Goal: Information Seeking & Learning: Learn about a topic

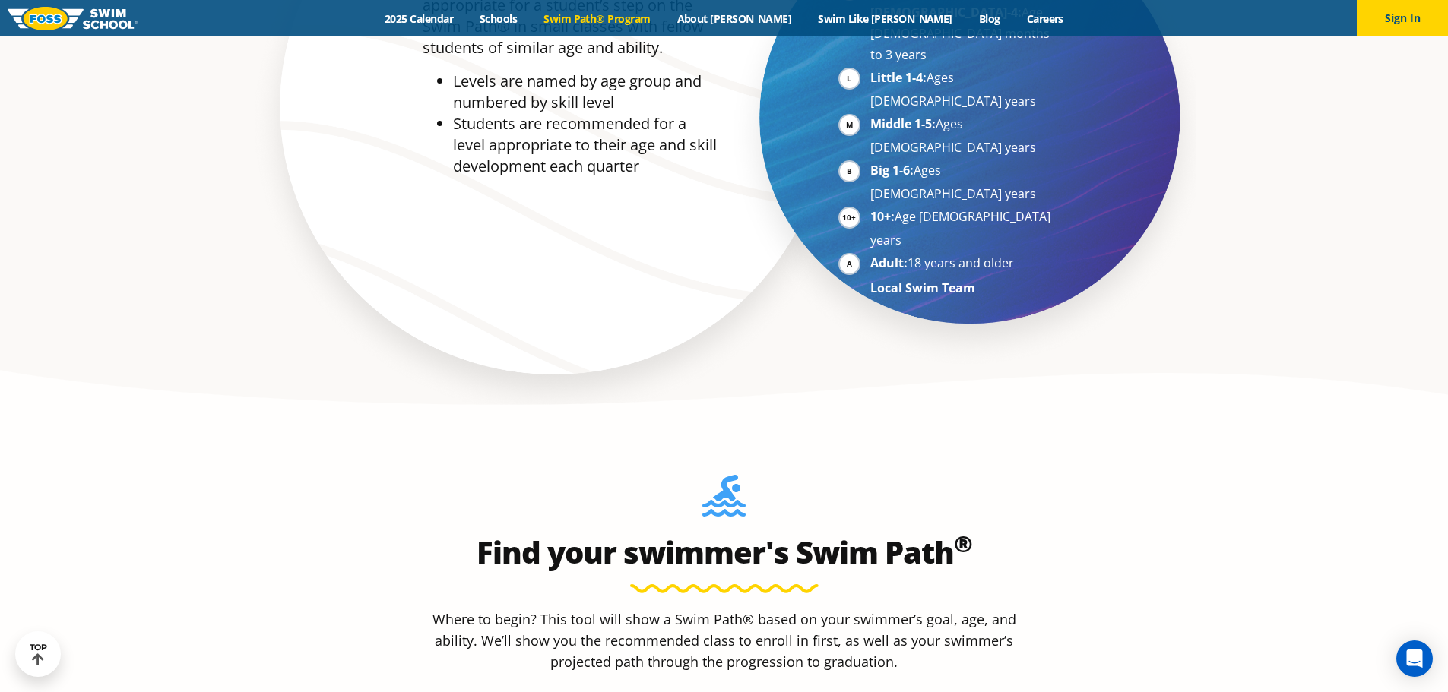
scroll to position [1216, 0]
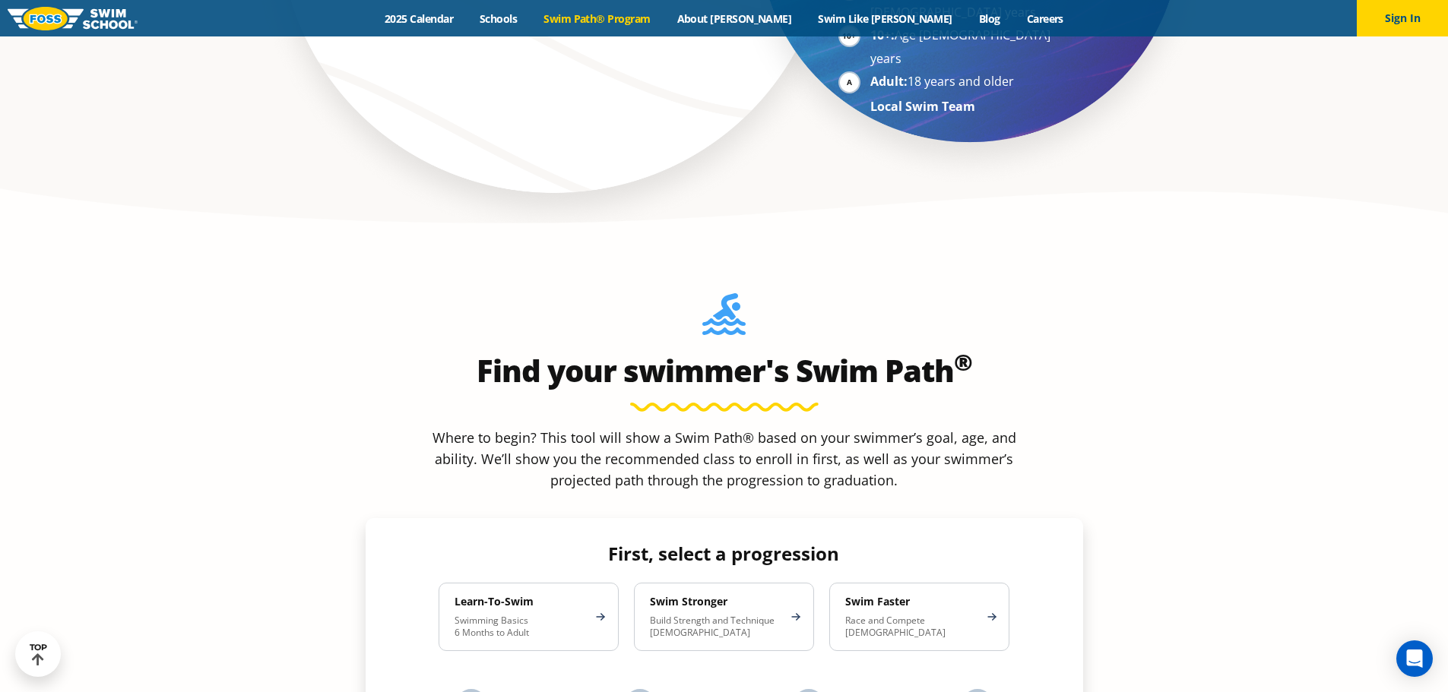
click at [559, 615] on p "Swimming Basics 6 Months to Adult" at bounding box center [521, 627] width 133 height 24
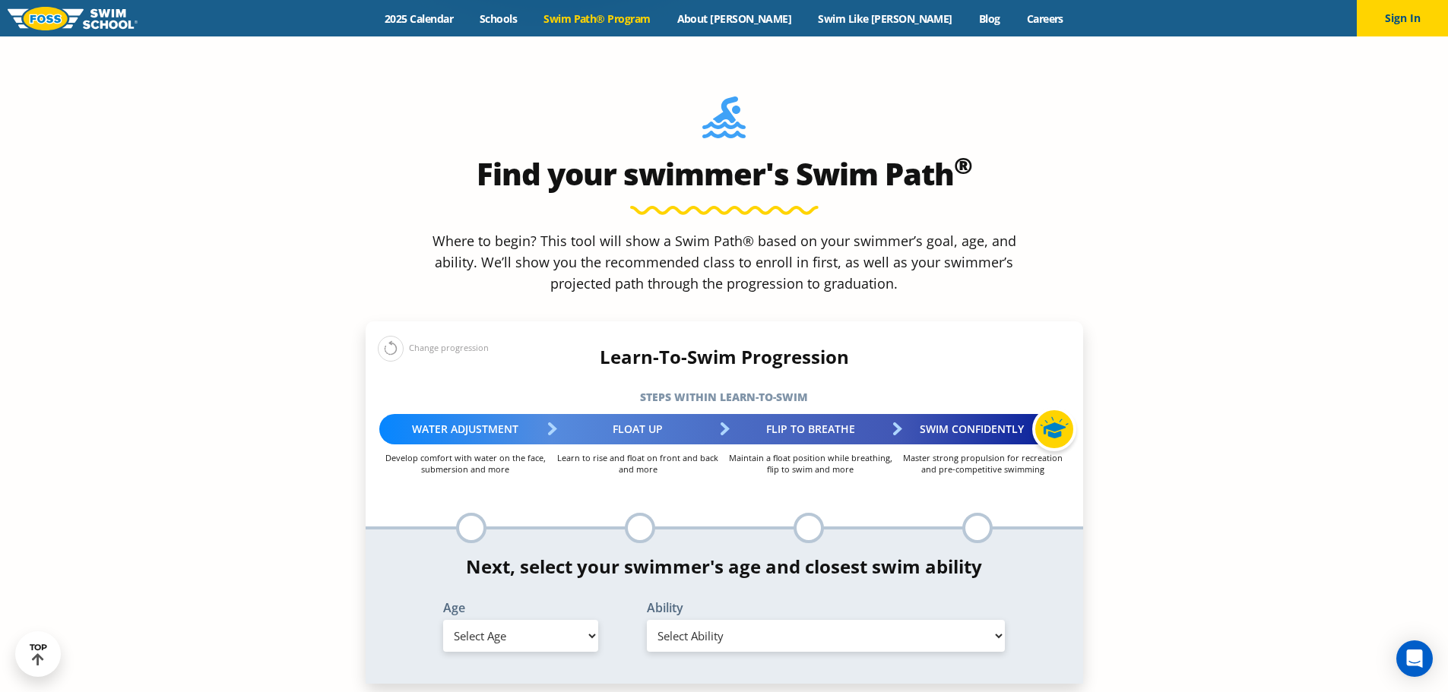
scroll to position [1444, 0]
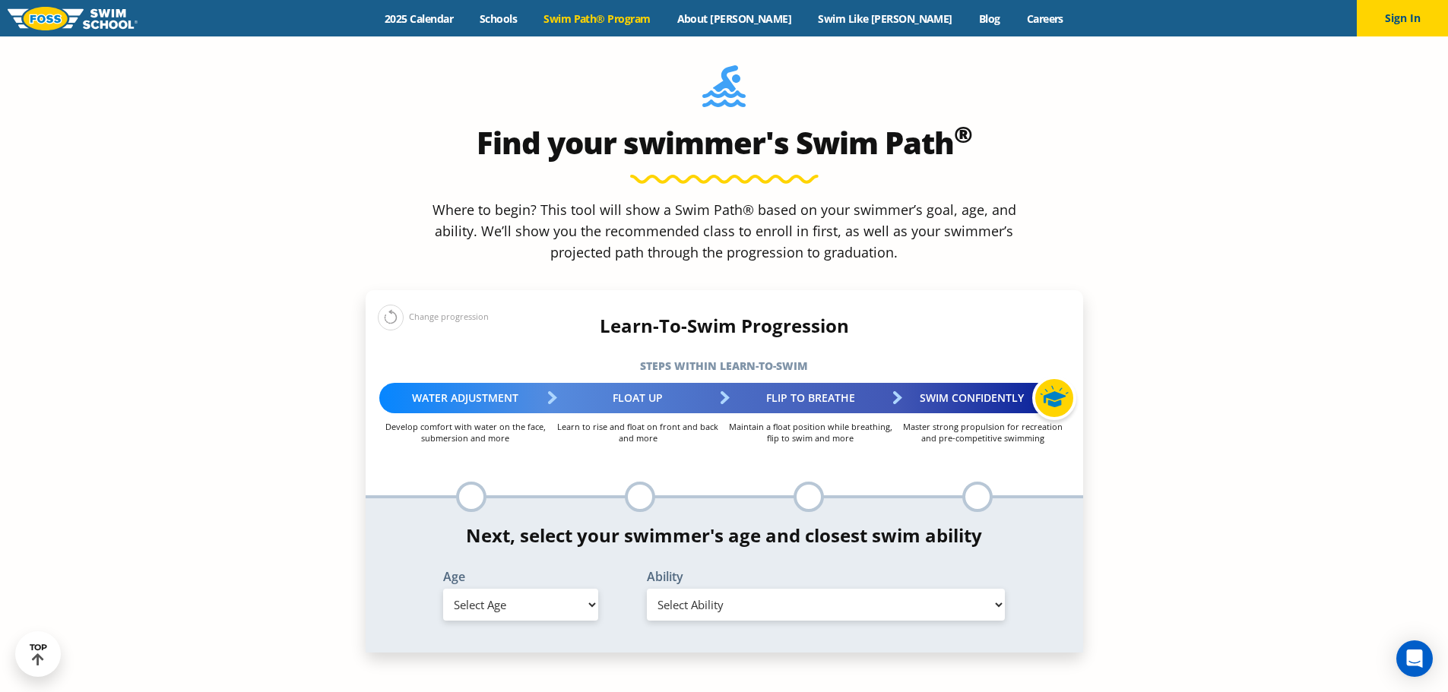
click at [559, 589] on select "Select Age [DEMOGRAPHIC_DATA] months - 1 year 1 year 2 years 3 years 4 years 5 …" at bounding box center [520, 605] width 155 height 32
select select "1-year"
click at [443, 589] on select "Select Age [DEMOGRAPHIC_DATA] months - 1 year 1 year 2 years 3 years 4 years 5 …" at bounding box center [520, 605] width 155 height 32
click at [698, 589] on select "Select Ability First in-water experience Comfortable with water poured over the…" at bounding box center [826, 605] width 359 height 32
click at [647, 589] on select "Select Ability First in-water experience Comfortable with water poured over the…" at bounding box center [826, 605] width 359 height 32
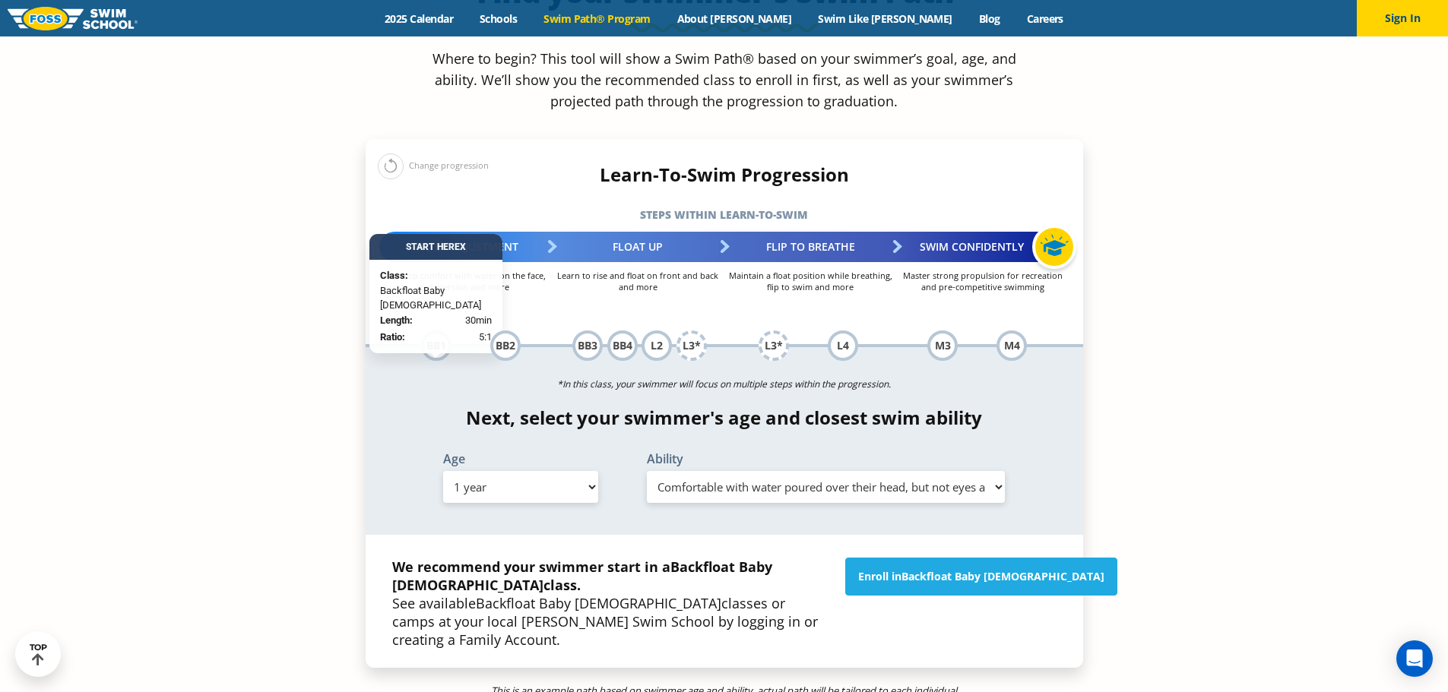
scroll to position [1596, 0]
click at [791, 471] on select "Select Ability First in-water experience Comfortable with water poured over the…" at bounding box center [826, 487] width 359 height 32
select select "1-year-comfortable-with-water-poured-over-face-eyes-and-ears-and-with-ears-in-w…"
click at [647, 471] on select "Select Ability First in-water experience Comfortable with water poured over the…" at bounding box center [826, 487] width 359 height 32
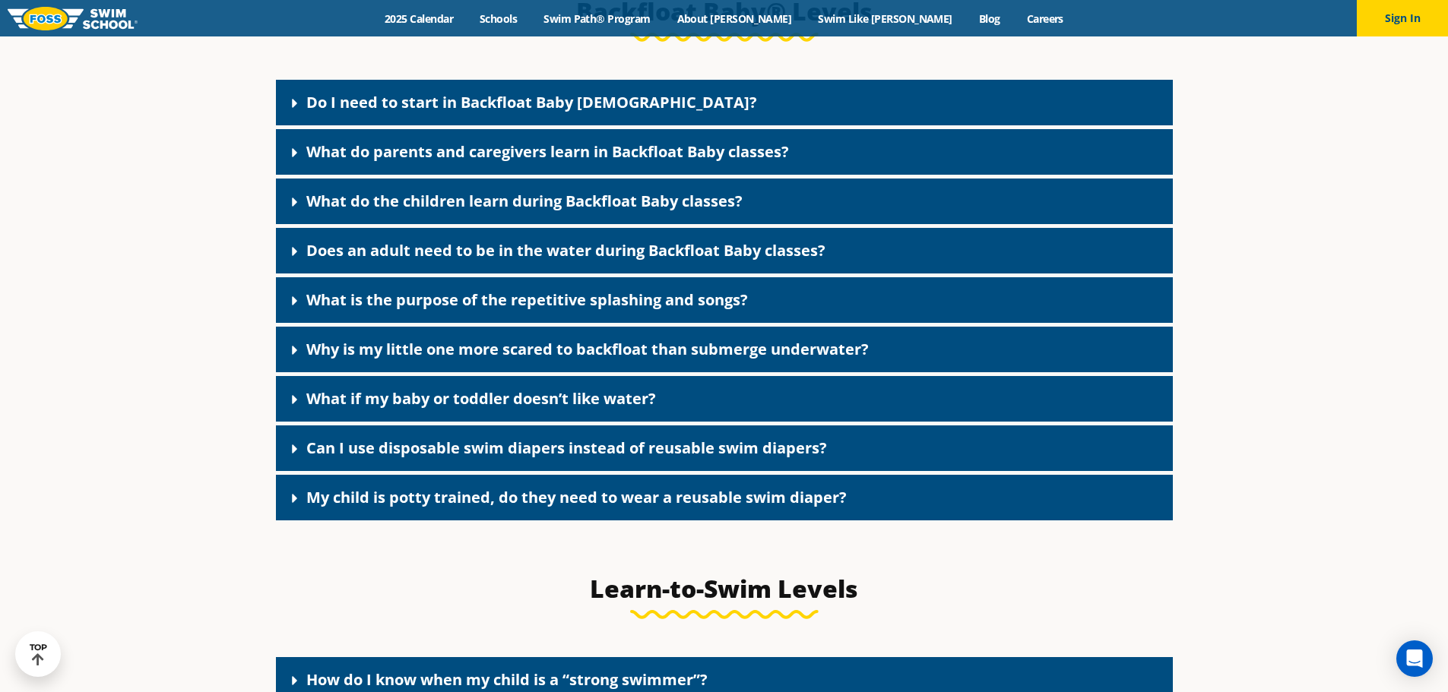
click at [296, 111] on icon at bounding box center [294, 103] width 15 height 15
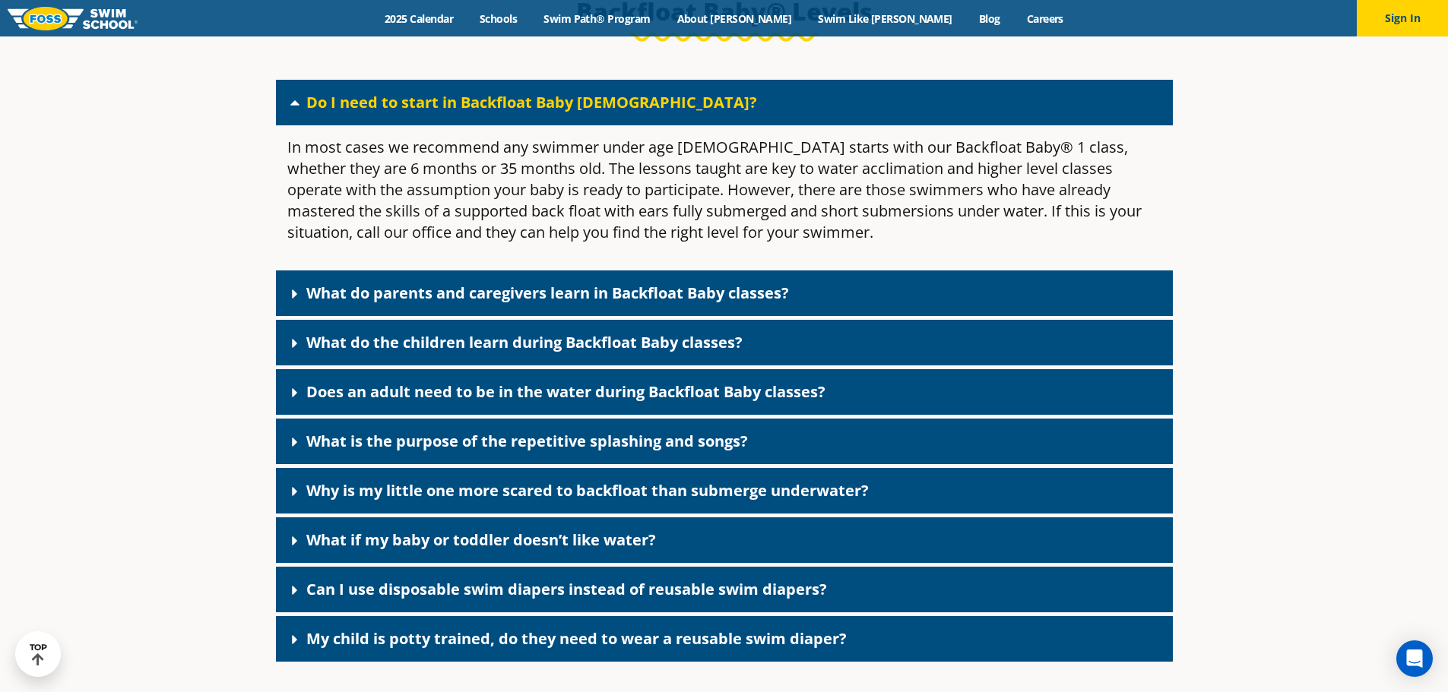
click at [296, 302] on icon at bounding box center [294, 294] width 15 height 15
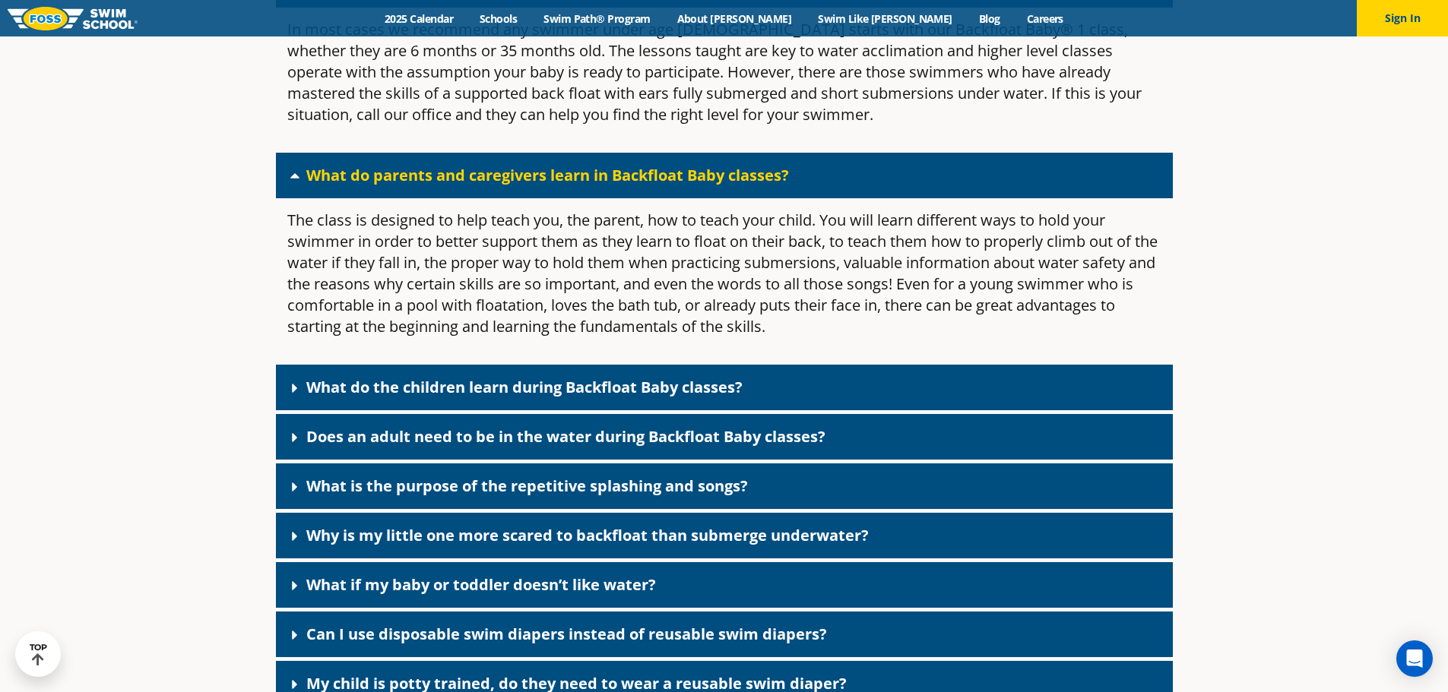
scroll to position [3571, 0]
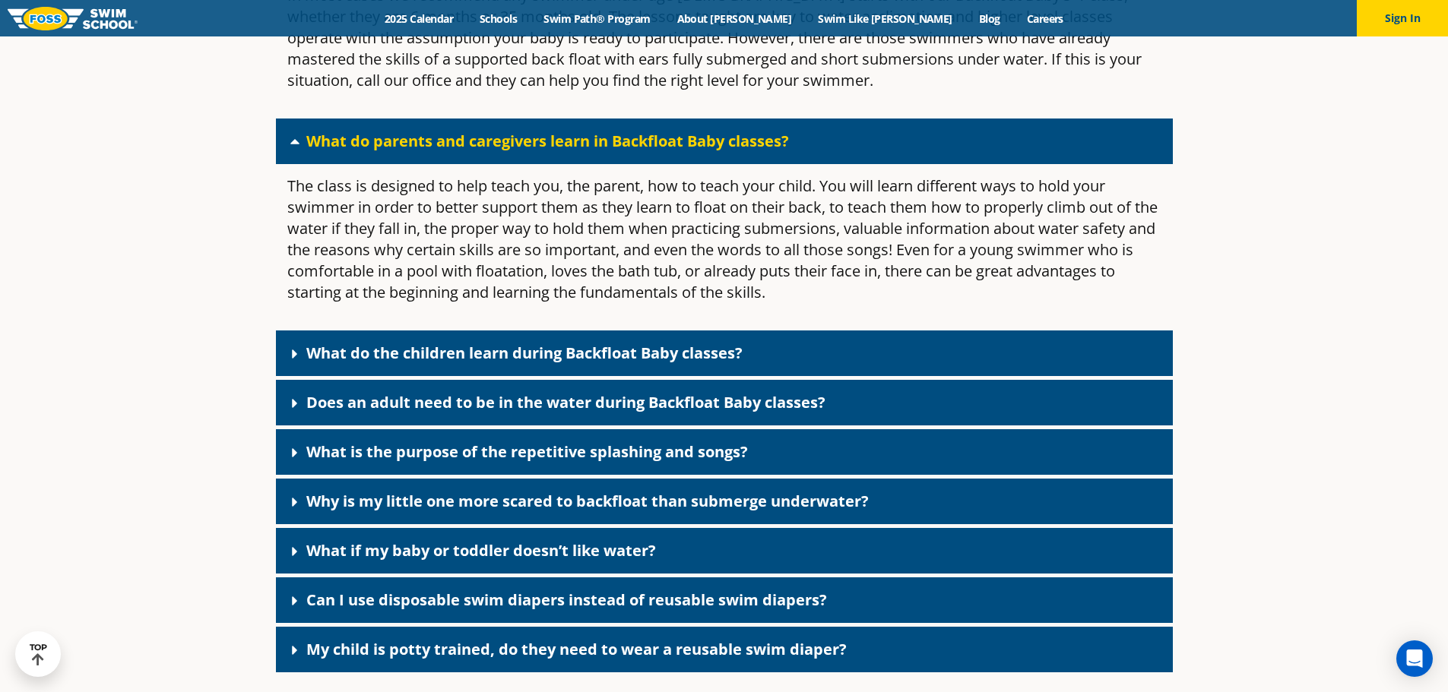
click at [329, 363] on link "What do the children learn during Backfloat Baby classes?" at bounding box center [524, 353] width 436 height 21
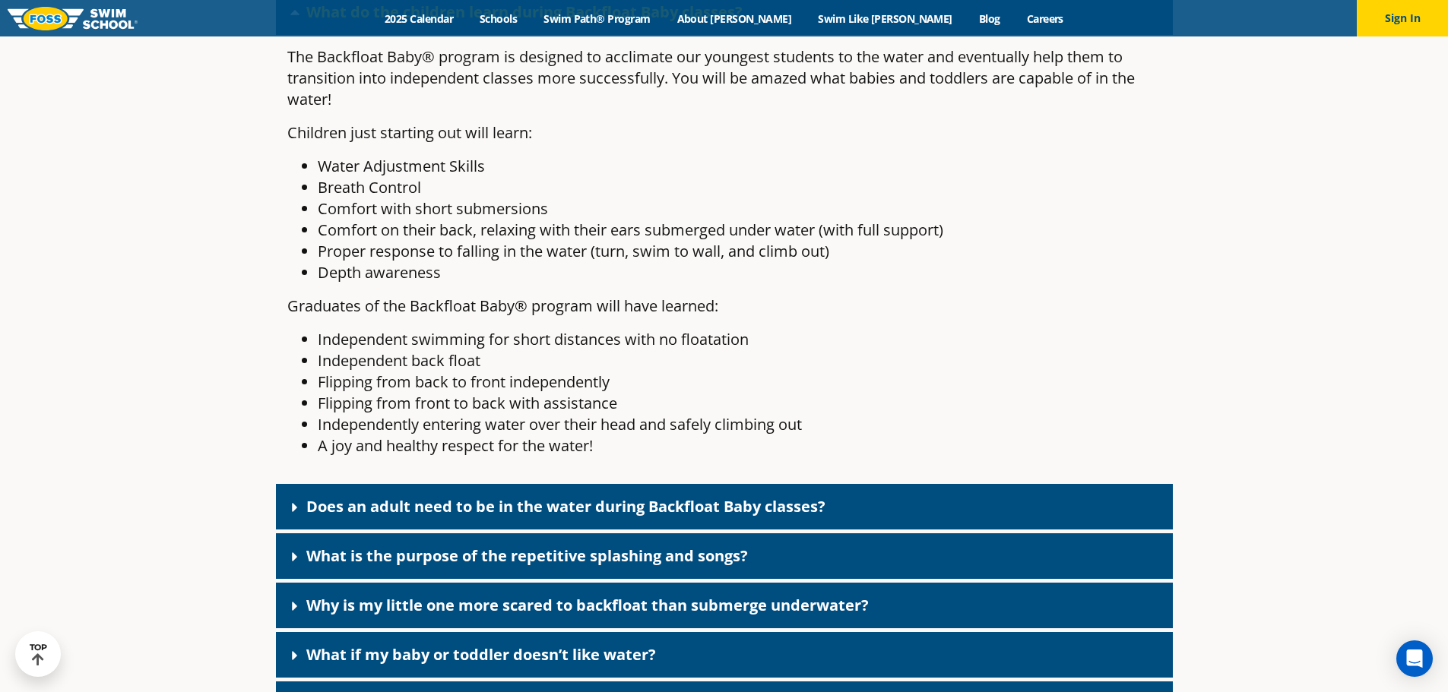
scroll to position [3951, 0]
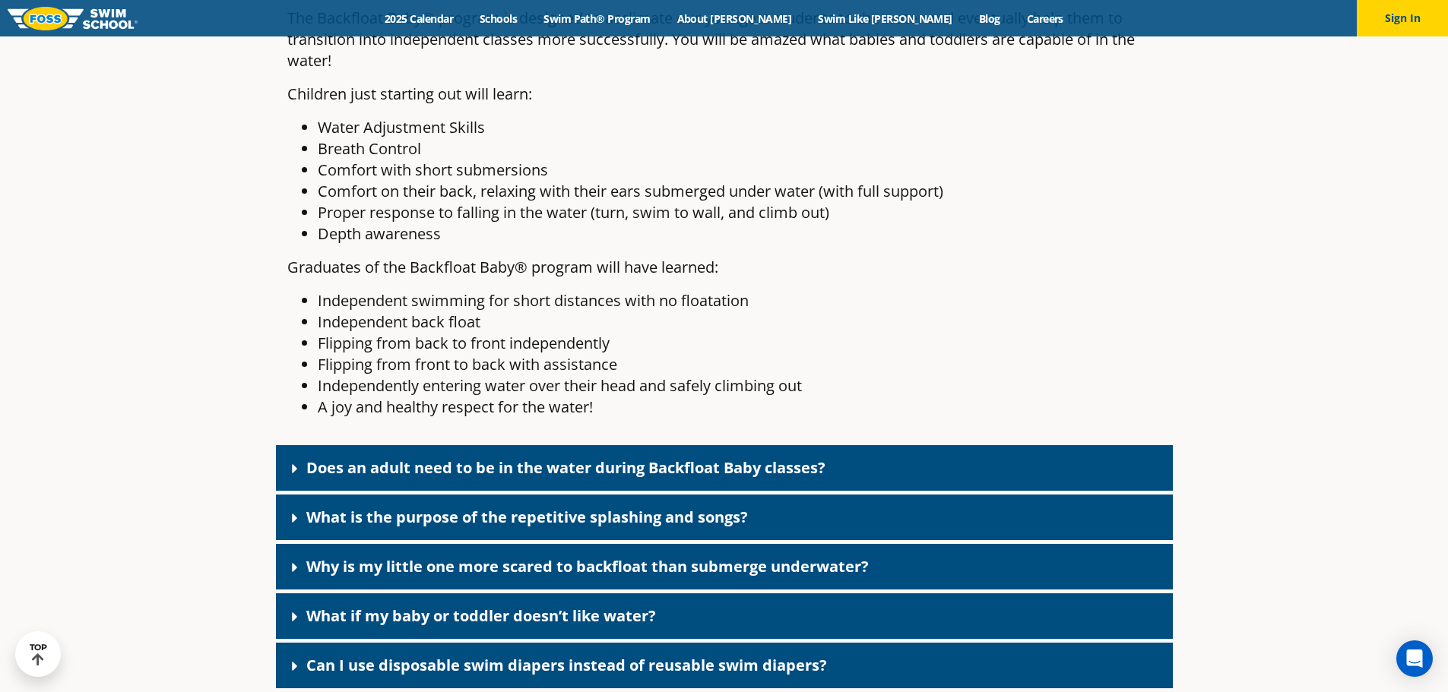
click at [536, 478] on link "Does an adult need to be in the water during Backfloat Baby classes?" at bounding box center [565, 468] width 519 height 21
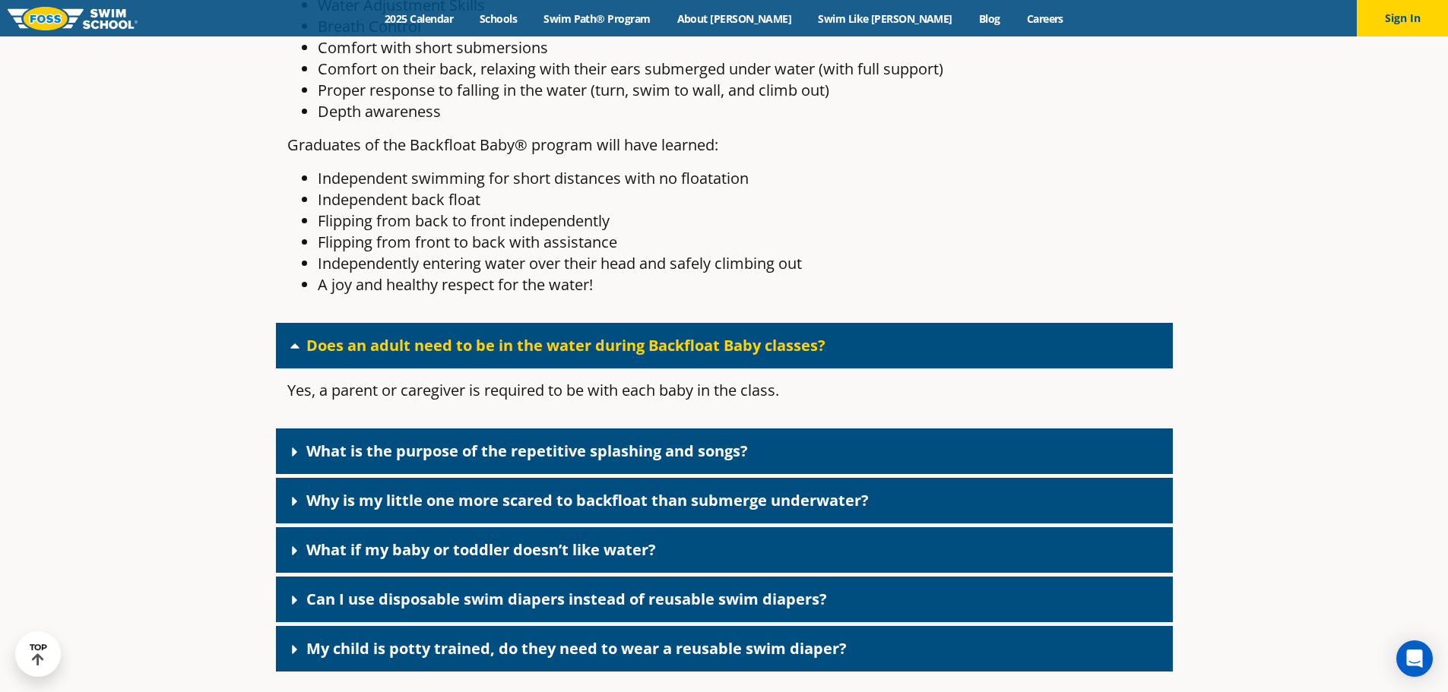
scroll to position [4103, 0]
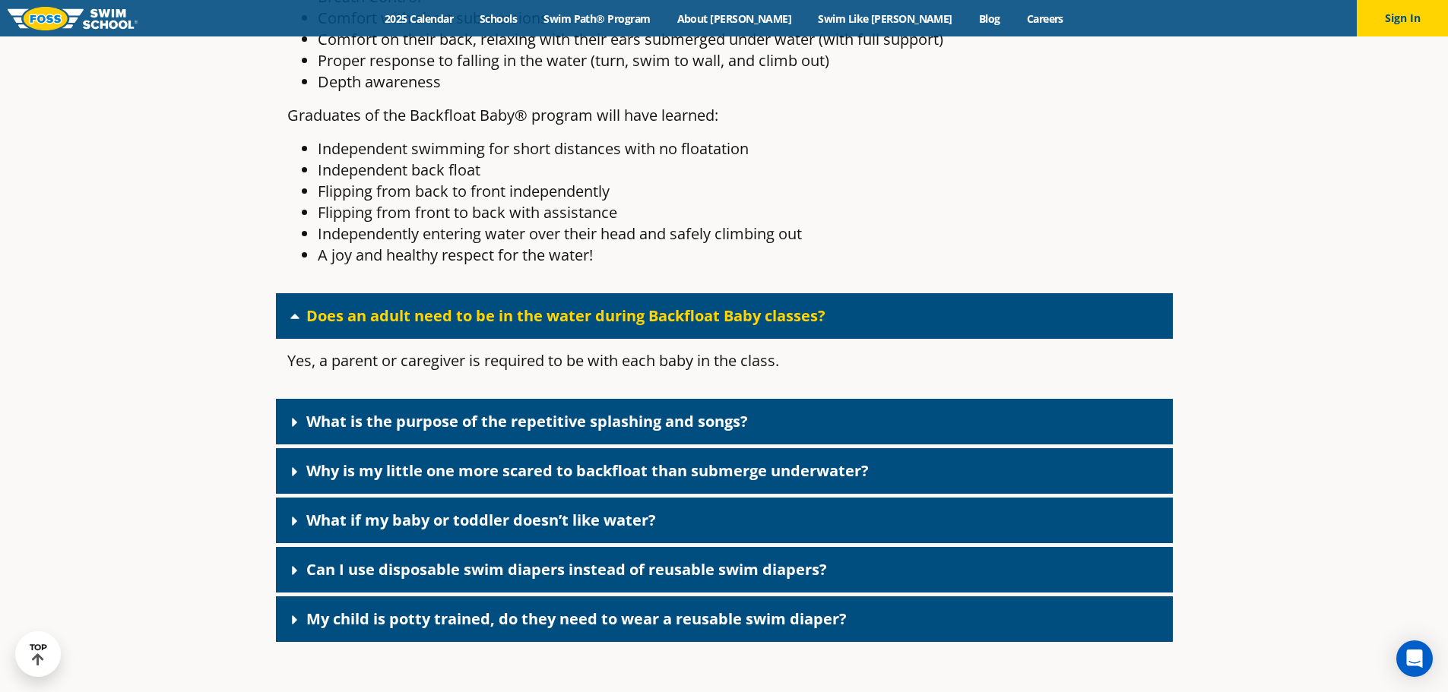
click at [537, 432] on link "What is the purpose of the repetitive splashing and songs?" at bounding box center [527, 421] width 442 height 21
